Goal: Transaction & Acquisition: Purchase product/service

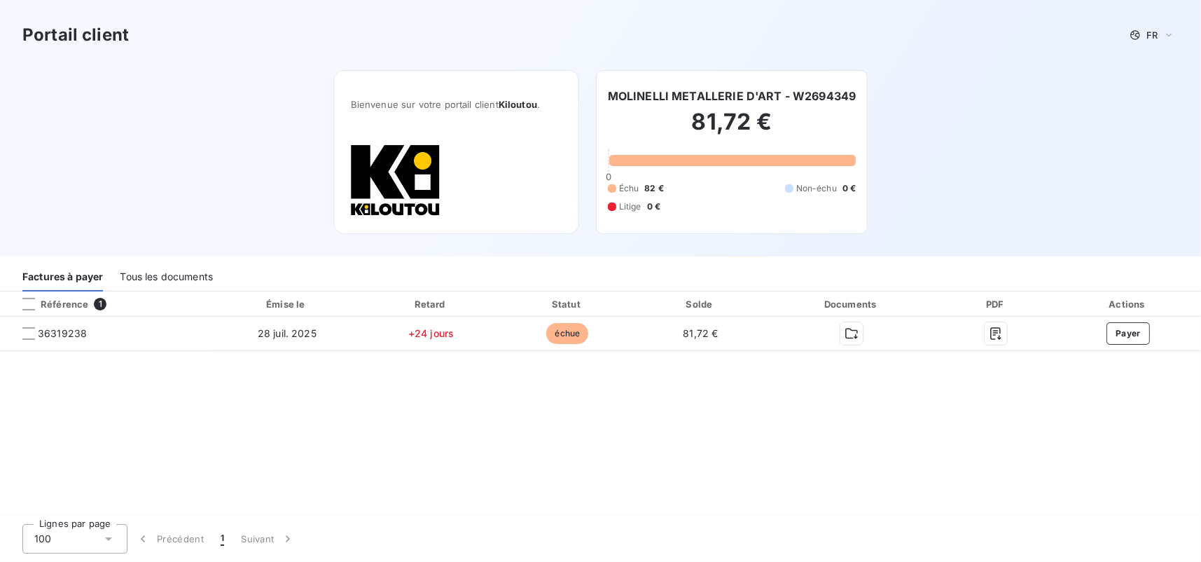
click at [1128, 358] on div "Référence 1 Émise le Retard Statut Solde Documents PDF Actions 36319238 [DATE] …" at bounding box center [600, 403] width 1201 height 225
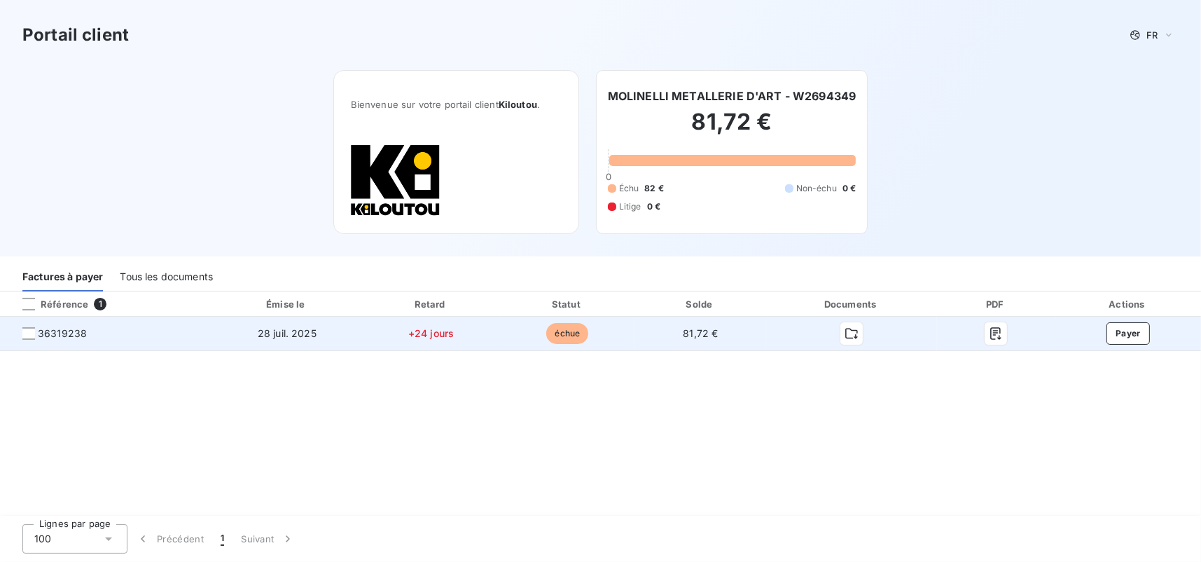
click at [1138, 346] on td "Payer" at bounding box center [1128, 333] width 146 height 34
click at [1131, 330] on button "Payer" at bounding box center [1127, 333] width 43 height 22
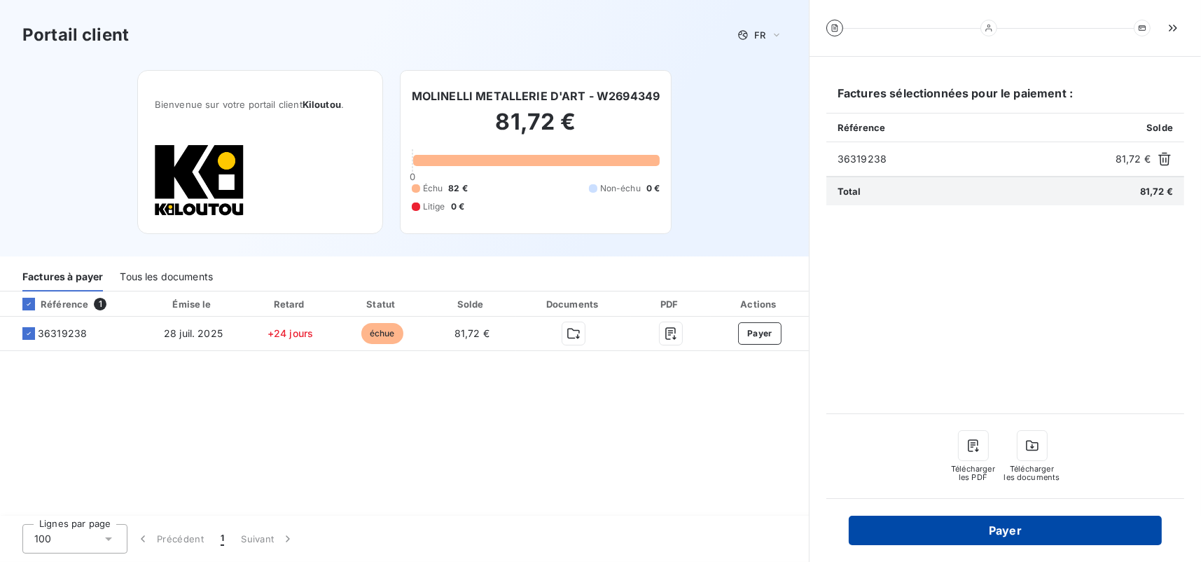
click at [998, 531] on button "Payer" at bounding box center [1005, 529] width 313 height 29
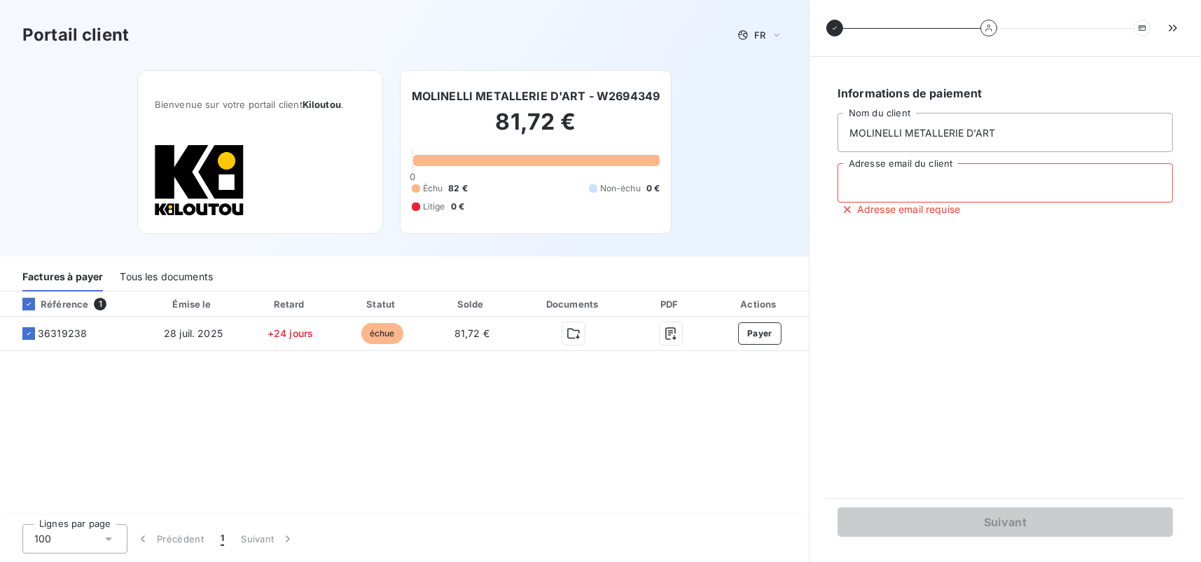
click at [864, 172] on input "Adresse email du client" at bounding box center [1004, 182] width 335 height 39
type input "[EMAIL_ADDRESS][DOMAIN_NAME]"
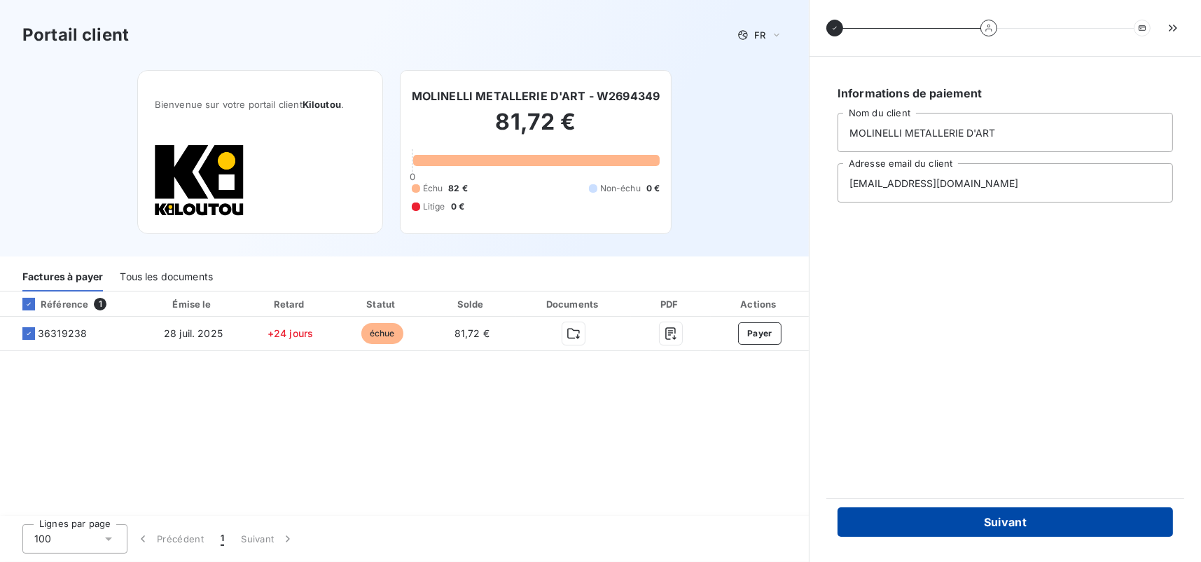
click at [1015, 517] on button "Suivant" at bounding box center [1004, 521] width 335 height 29
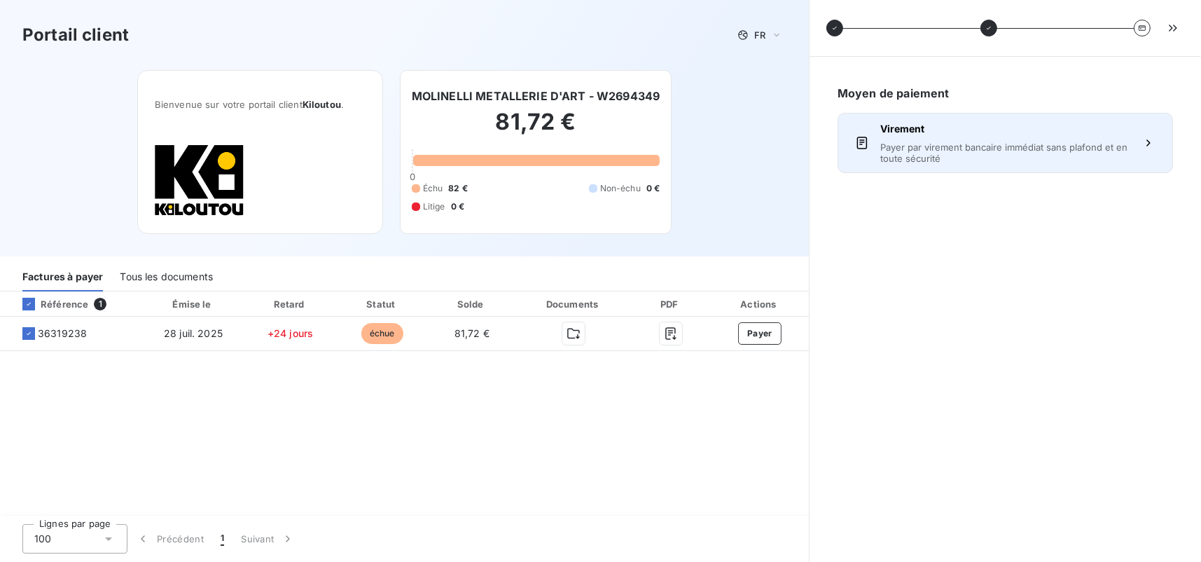
click at [1065, 149] on span "Payer par virement bancaire immédiat sans plafond et en toute sécurité" at bounding box center [1005, 152] width 250 height 22
